Goal: Task Accomplishment & Management: Complete application form

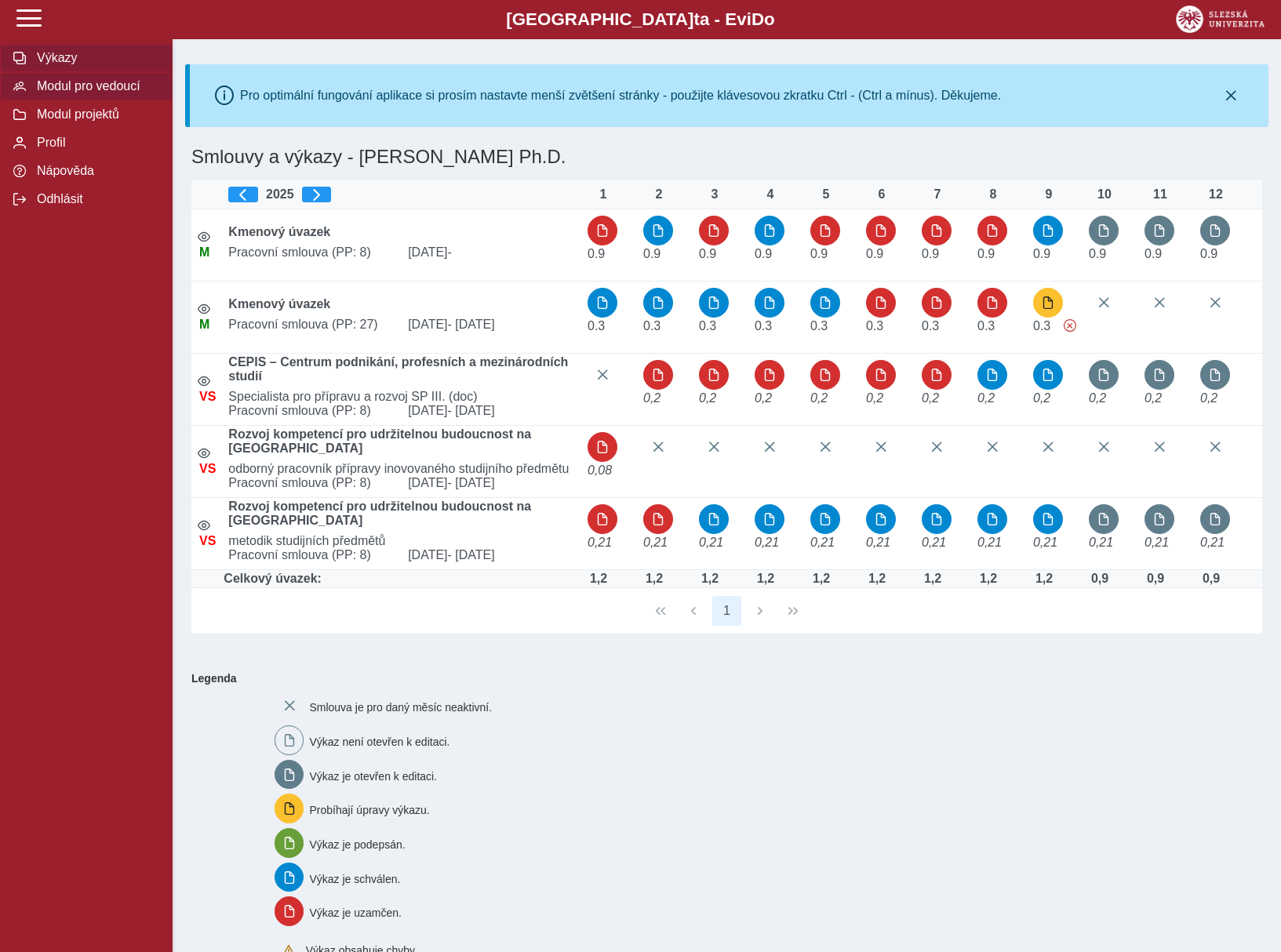
click at [84, 89] on span "Modul pro vedoucí" at bounding box center [96, 87] width 127 height 14
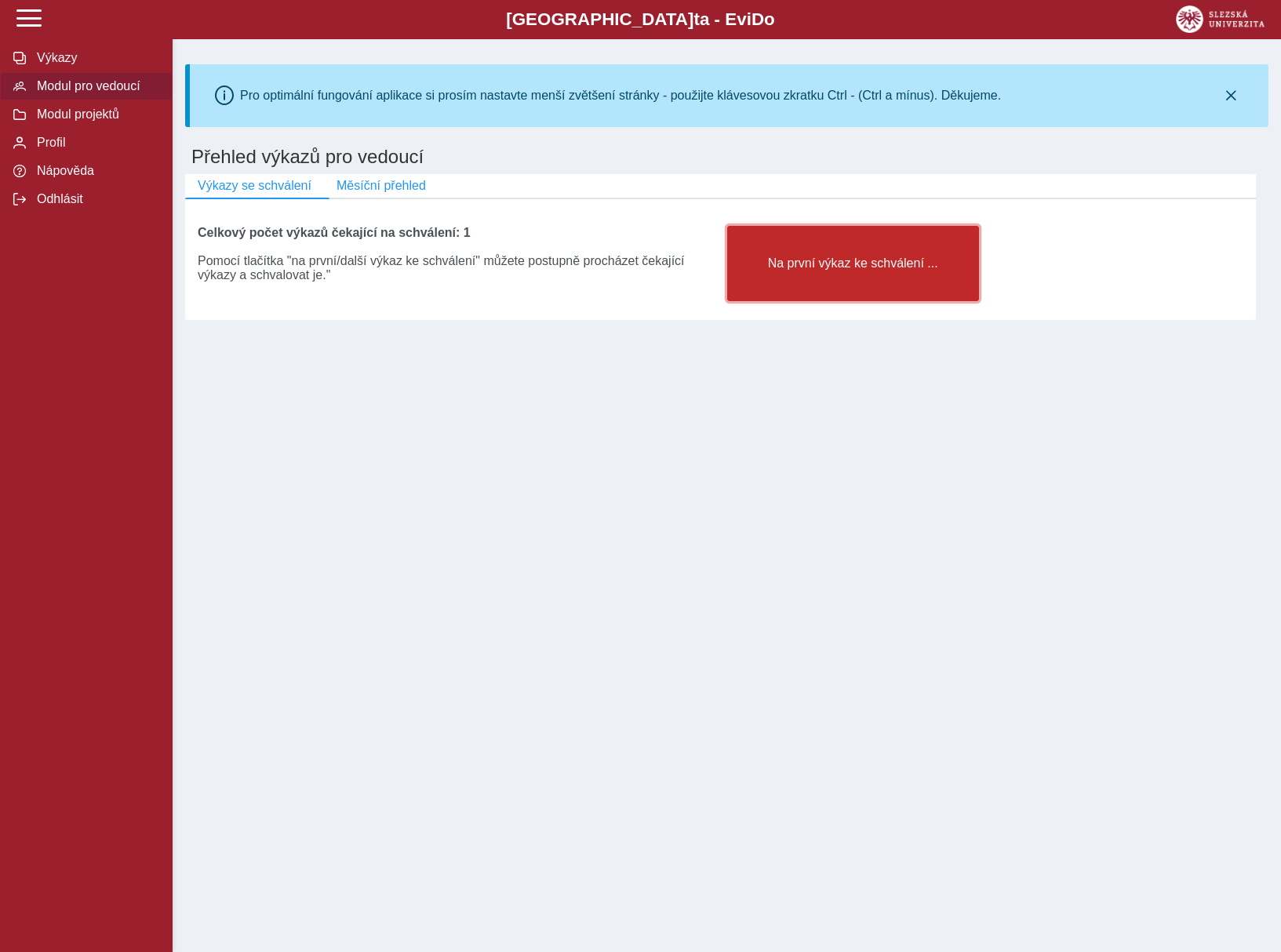
click at [838, 273] on button "Na první výkaz ke schválení ..." at bounding box center [853, 263] width 252 height 75
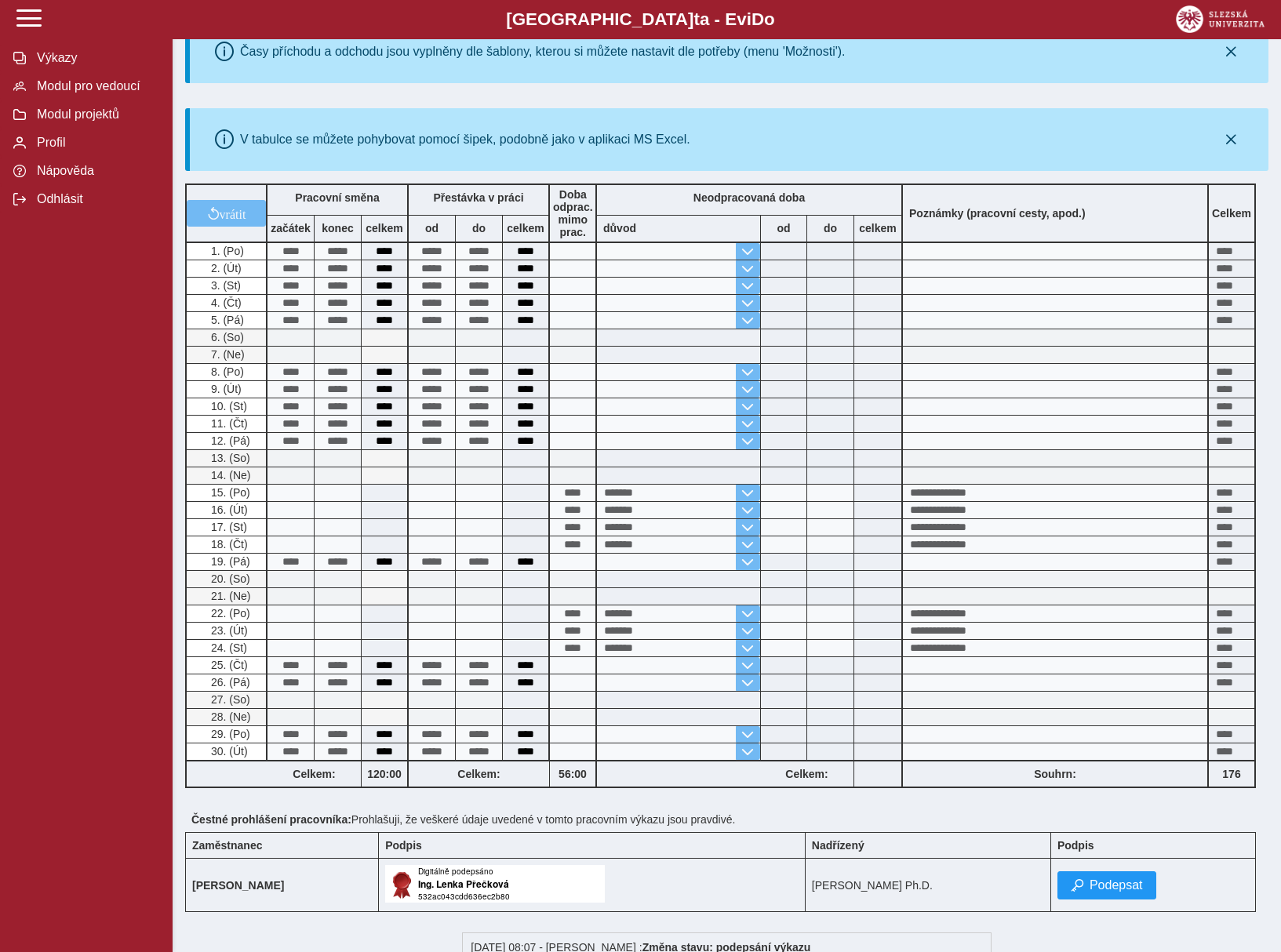
scroll to position [414, 0]
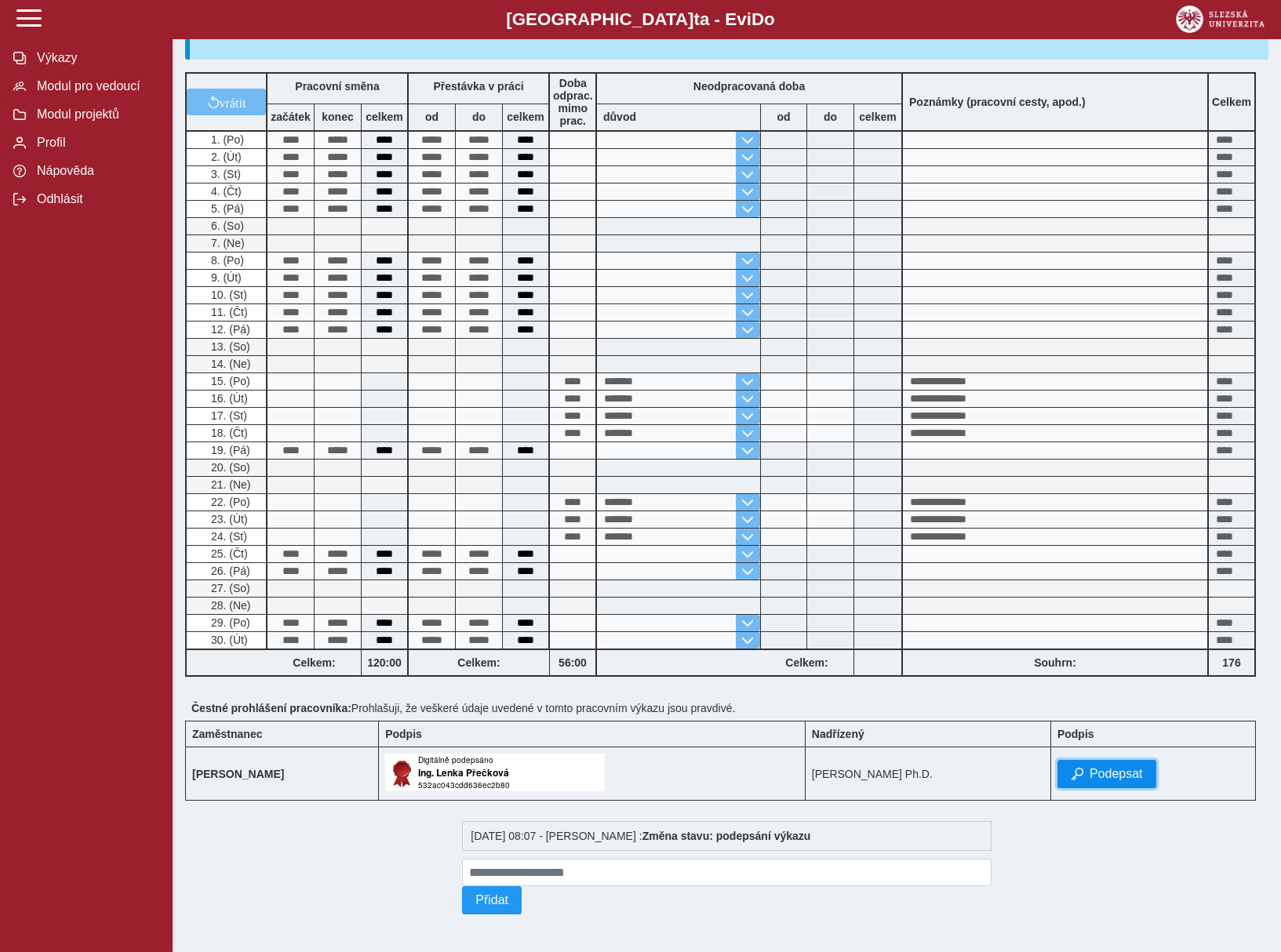
click at [1138, 779] on button "Podepsat" at bounding box center [1106, 774] width 99 height 29
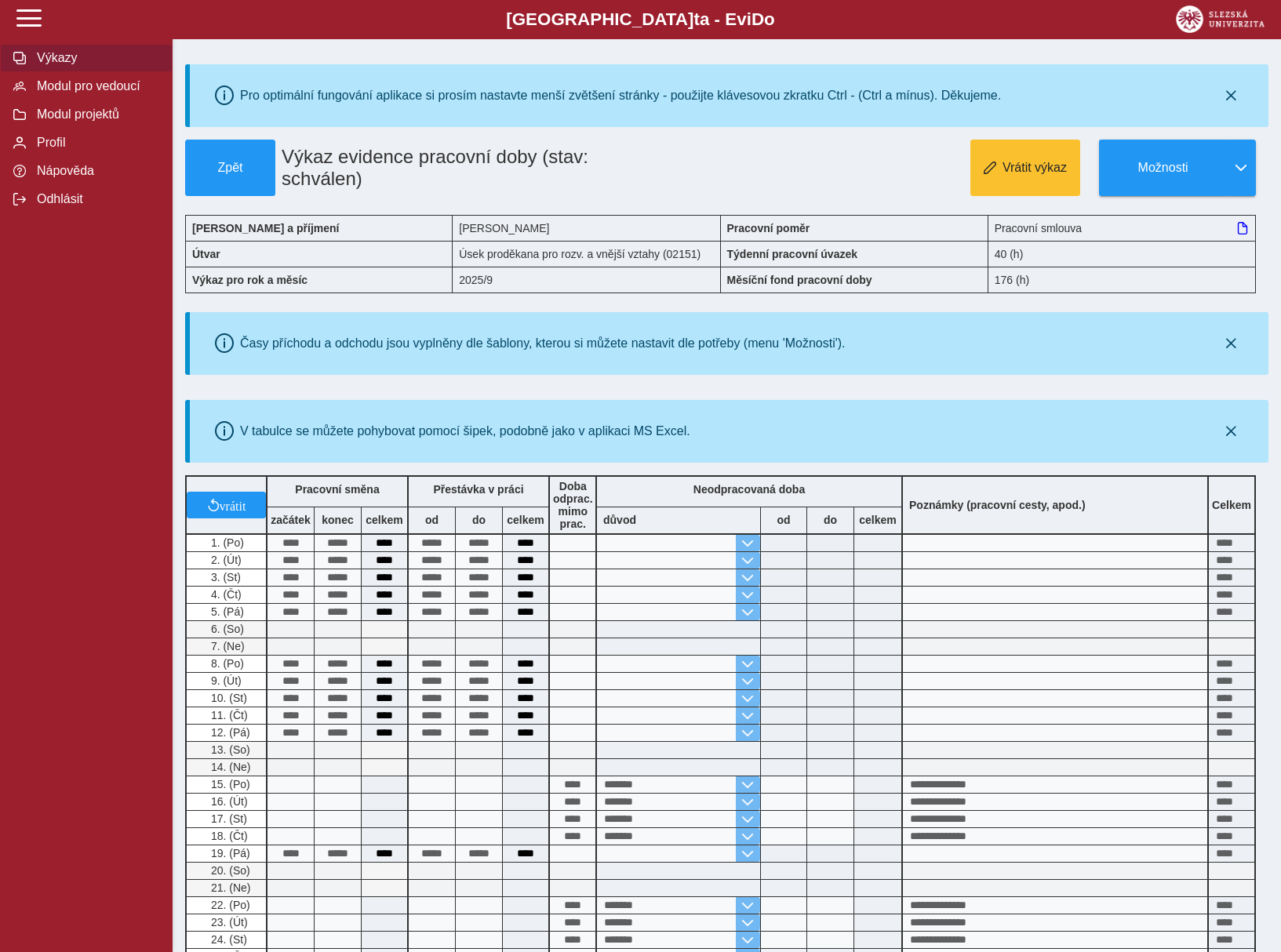
click at [75, 65] on span "Výkazy" at bounding box center [96, 58] width 127 height 14
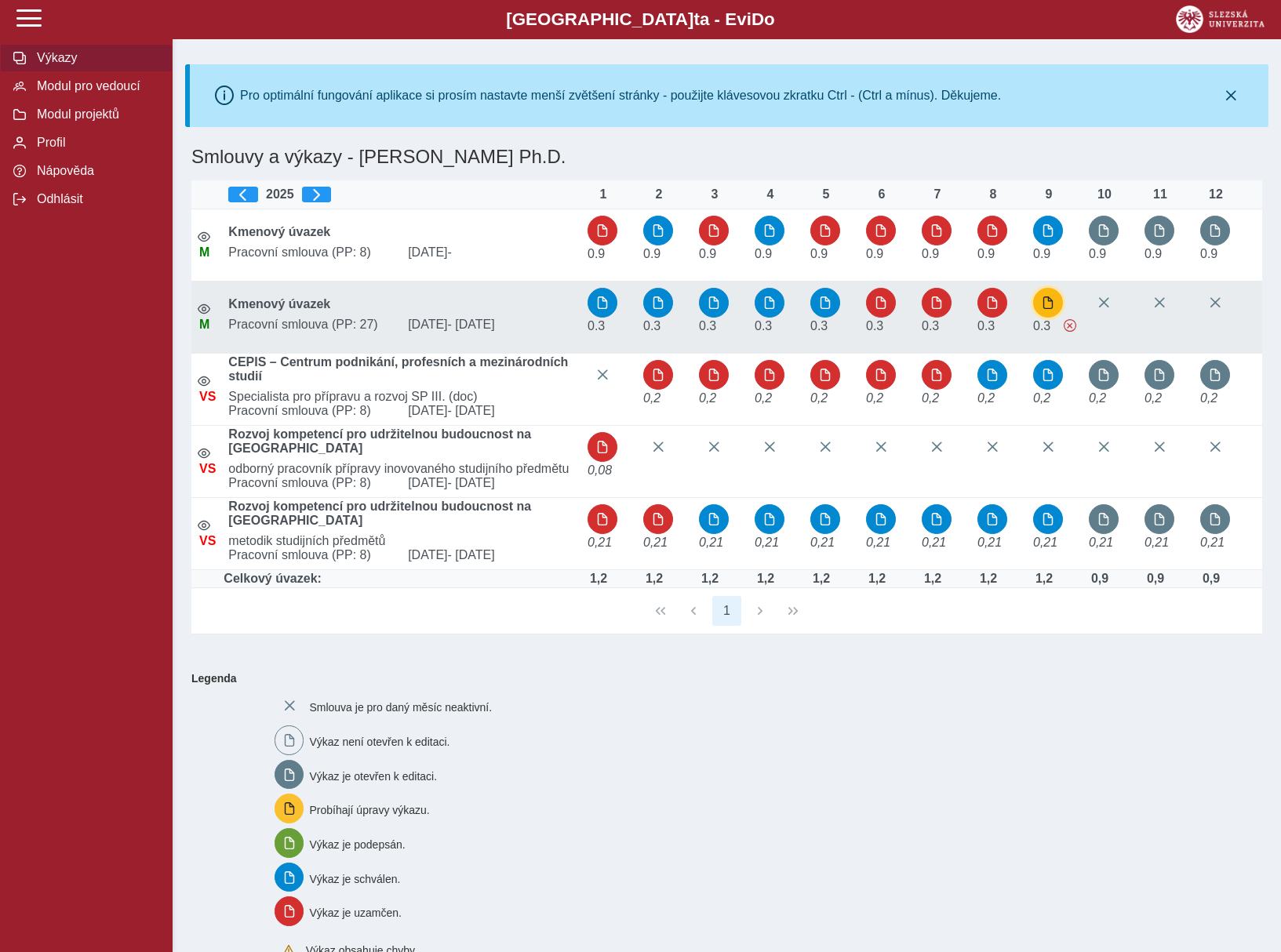
click at [1049, 298] on span "button" at bounding box center [1048, 303] width 13 height 13
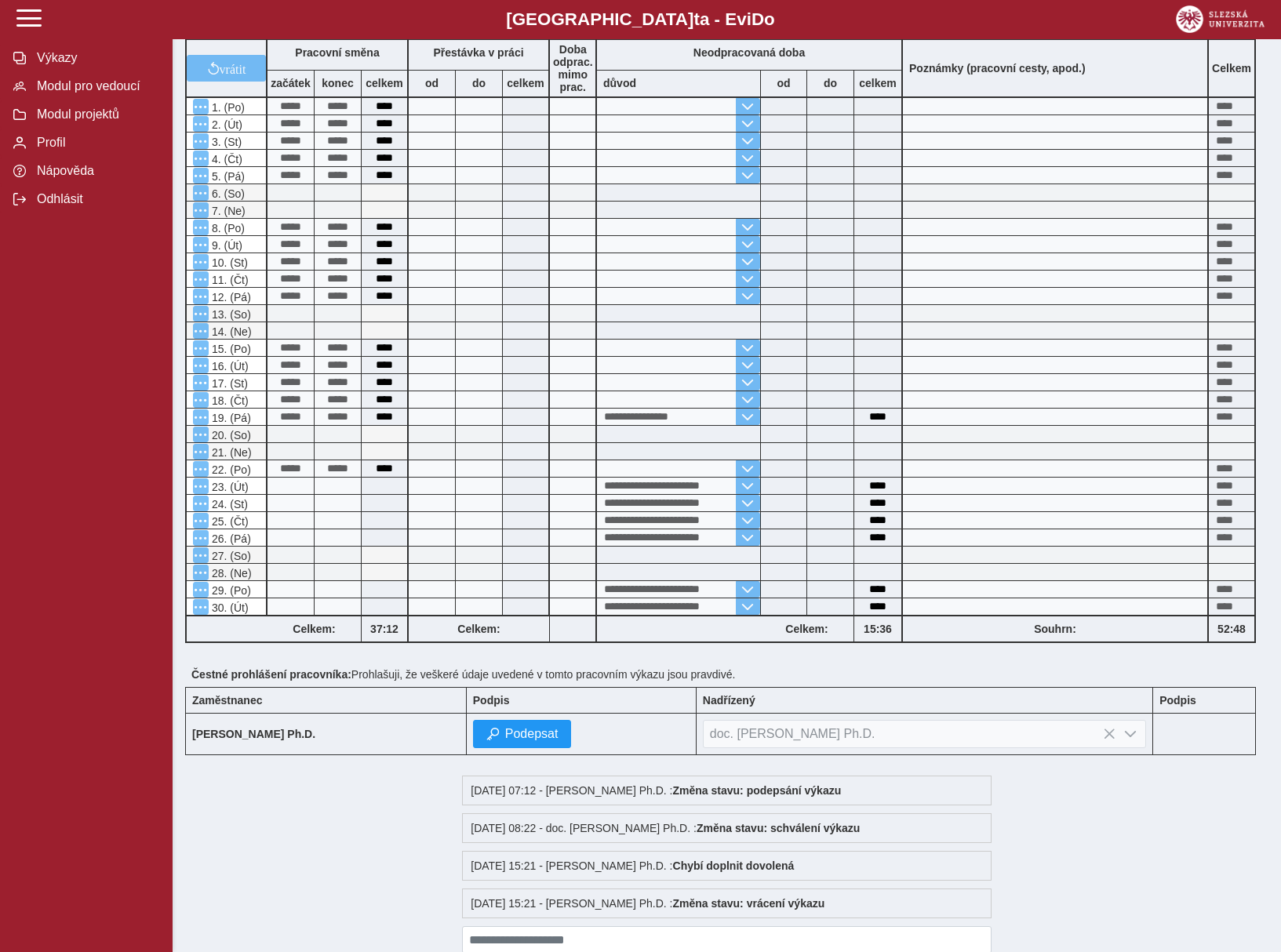
scroll to position [356, 0]
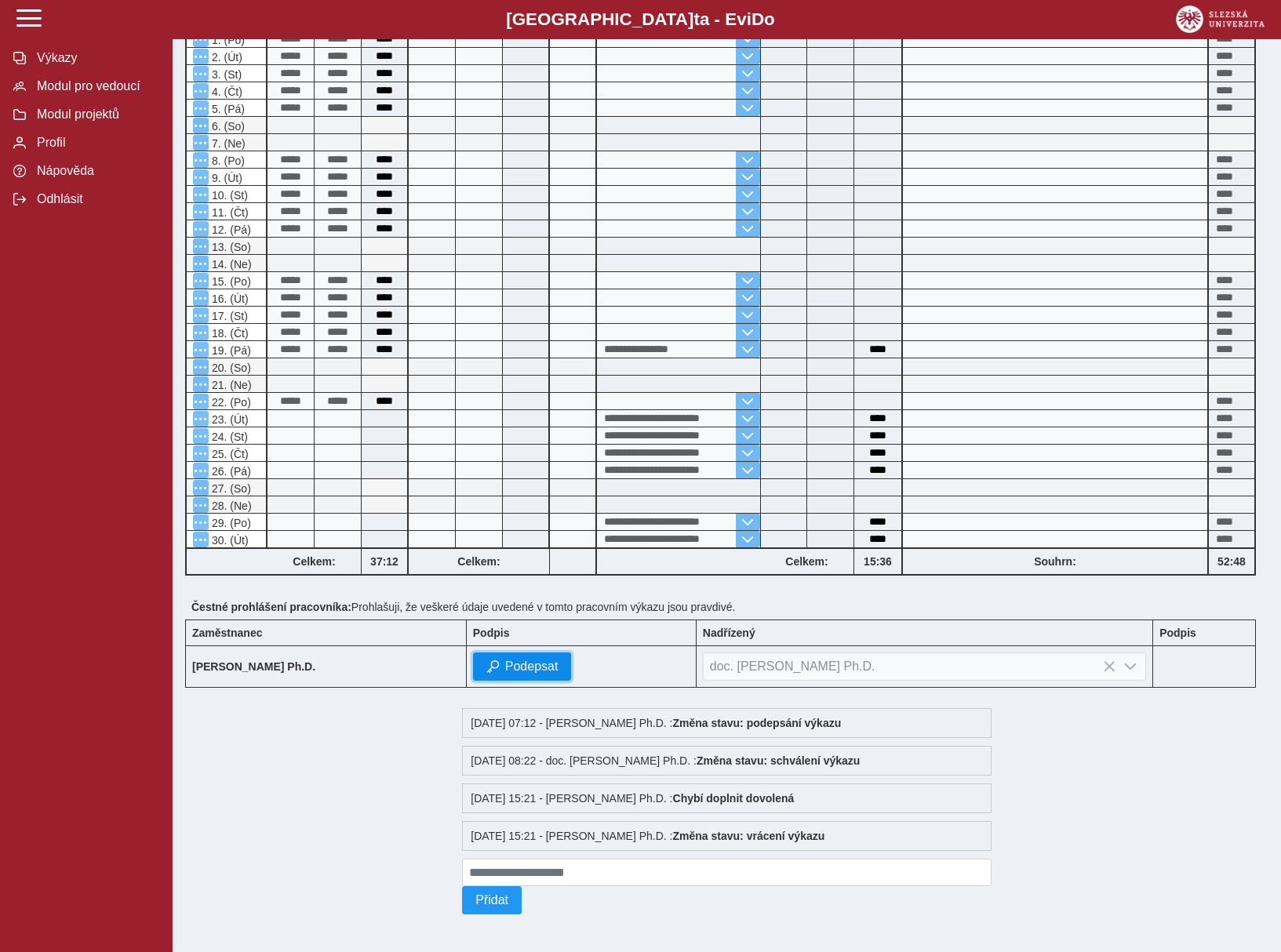
click at [527, 659] on span "Podepsat" at bounding box center [532, 666] width 54 height 14
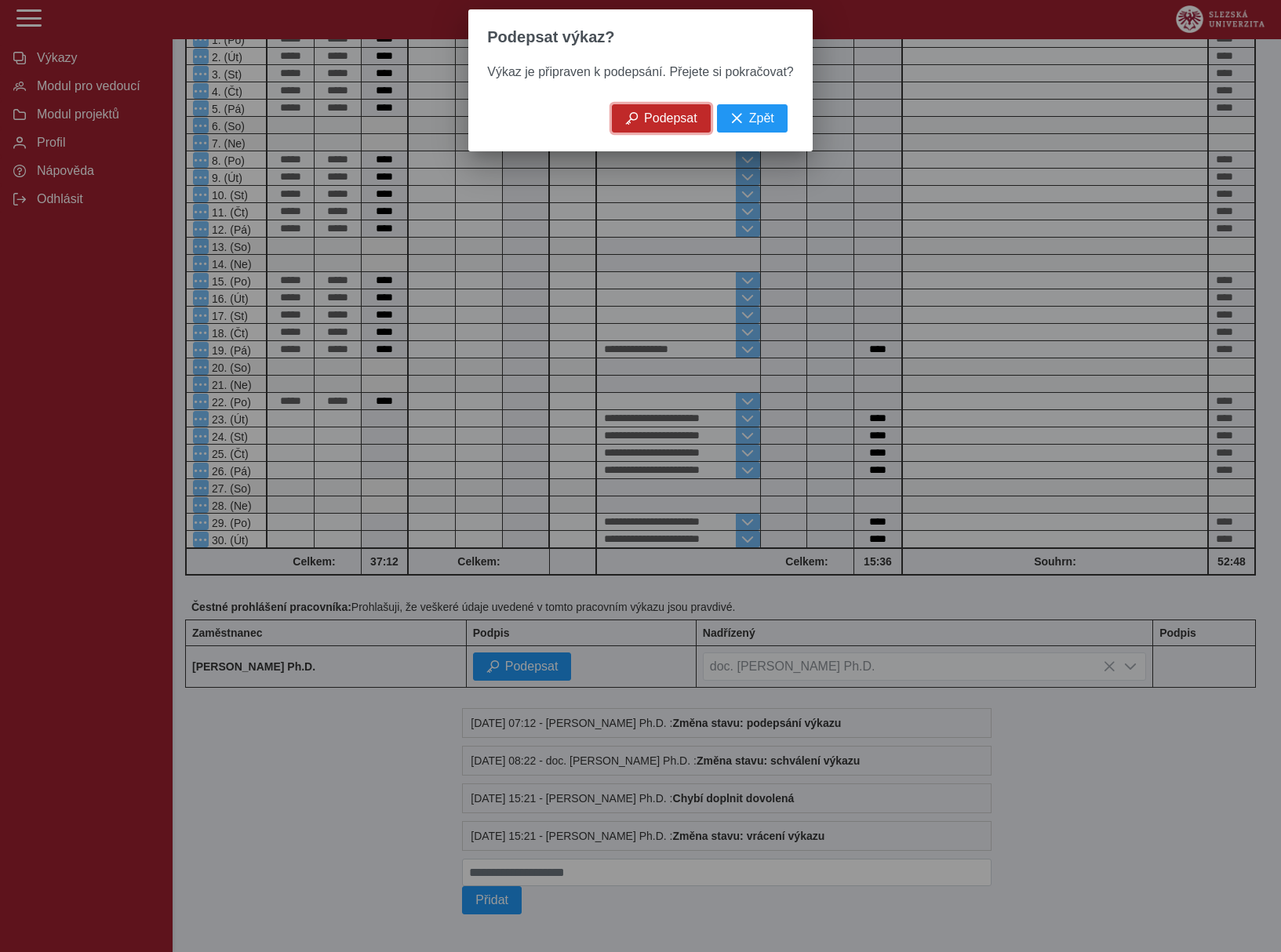
click at [668, 129] on button "Podepsat" at bounding box center [661, 119] width 99 height 29
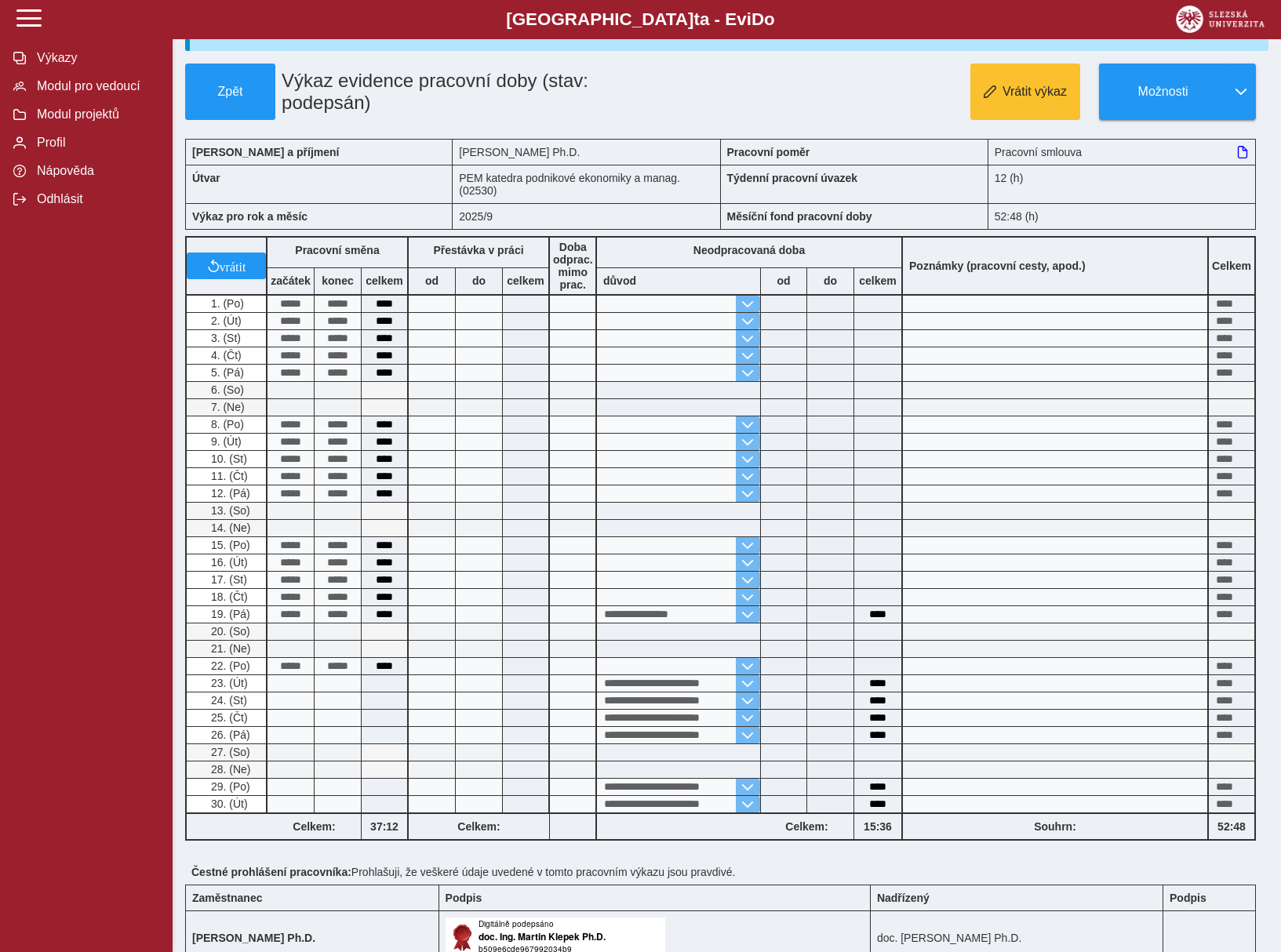
scroll to position [0, 0]
